Goal: Task Accomplishment & Management: Manage account settings

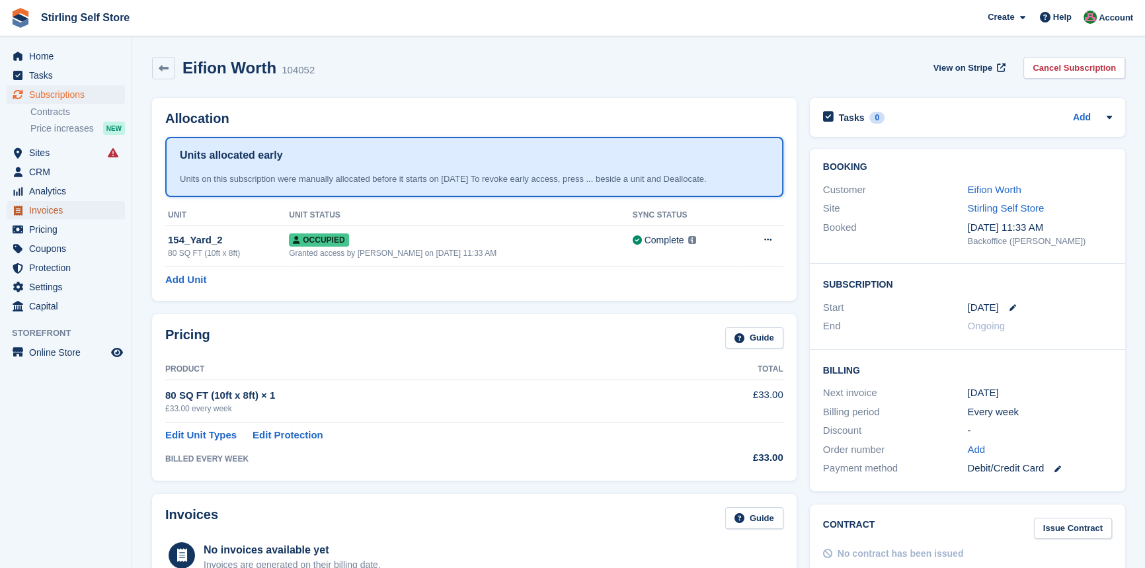
click at [78, 209] on span "Invoices" at bounding box center [68, 210] width 79 height 19
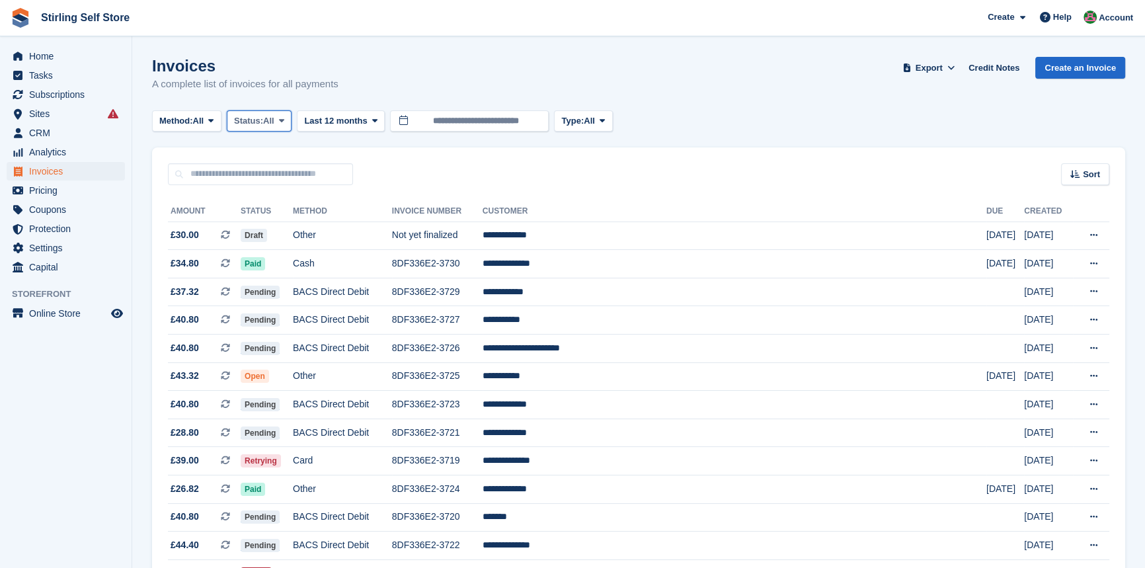
click at [287, 120] on span at bounding box center [281, 121] width 11 height 11
click at [282, 225] on link "Open" at bounding box center [290, 224] width 115 height 24
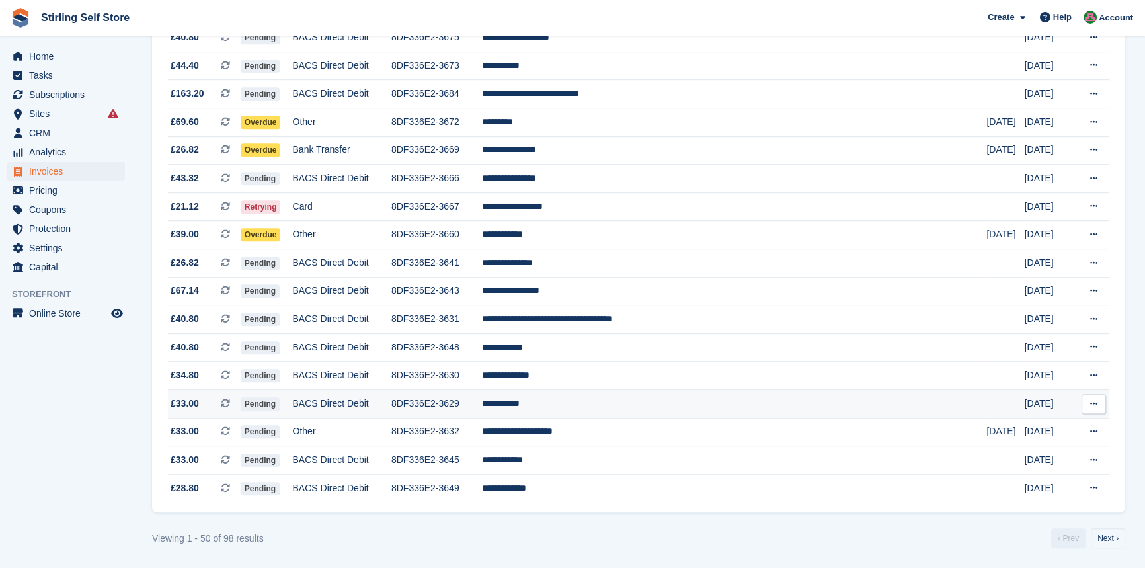
scroll to position [1148, 0]
click at [1099, 539] on link "Next ›" at bounding box center [1108, 538] width 34 height 20
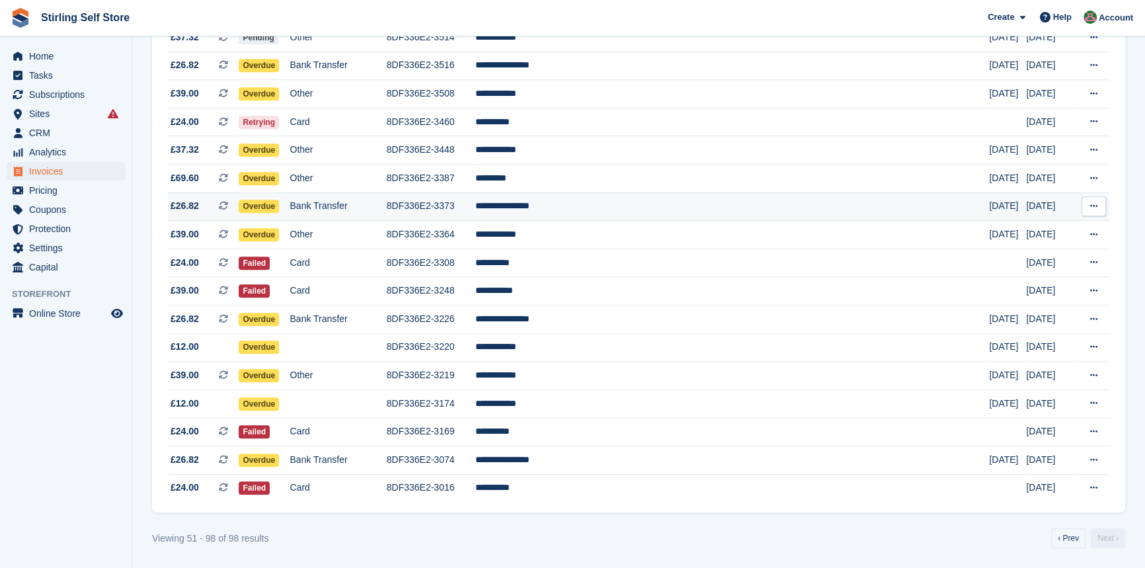
scroll to position [1091, 0]
click at [59, 95] on span "Subscriptions" at bounding box center [68, 94] width 79 height 19
